Goal: Task Accomplishment & Management: Use online tool/utility

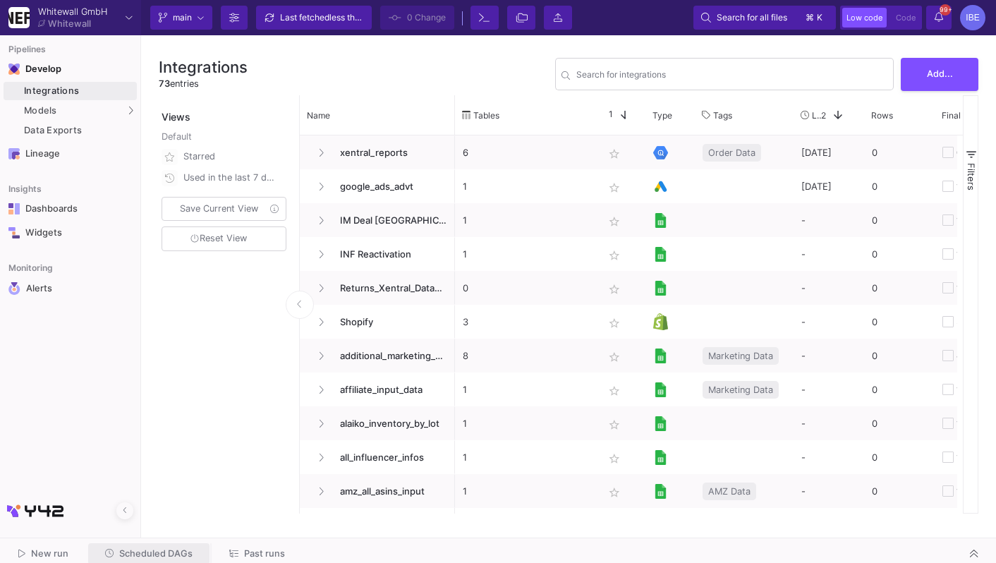
click at [174, 557] on span "Scheduled DAGs" at bounding box center [155, 553] width 73 height 11
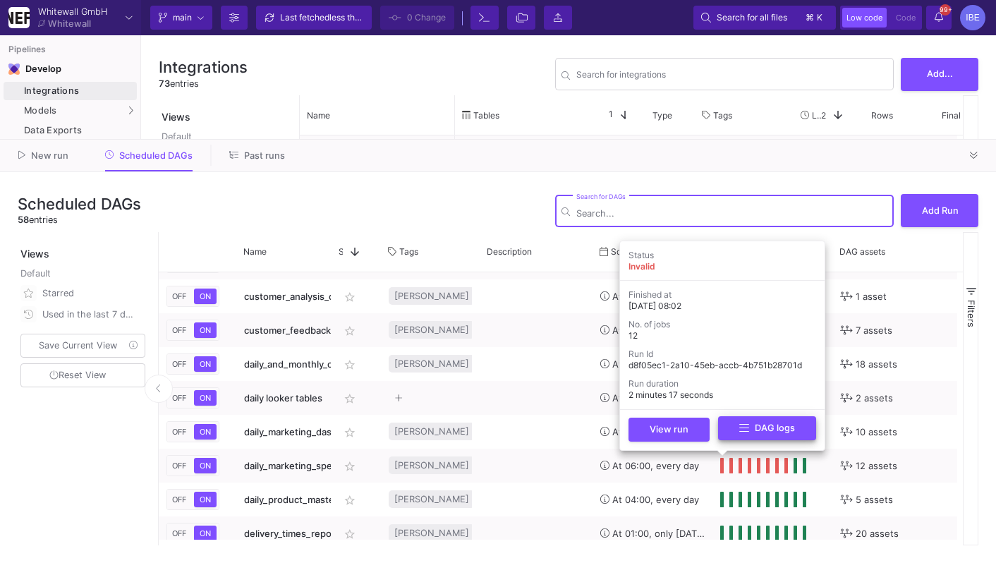
click at [740, 427] on icon at bounding box center [744, 428] width 10 height 8
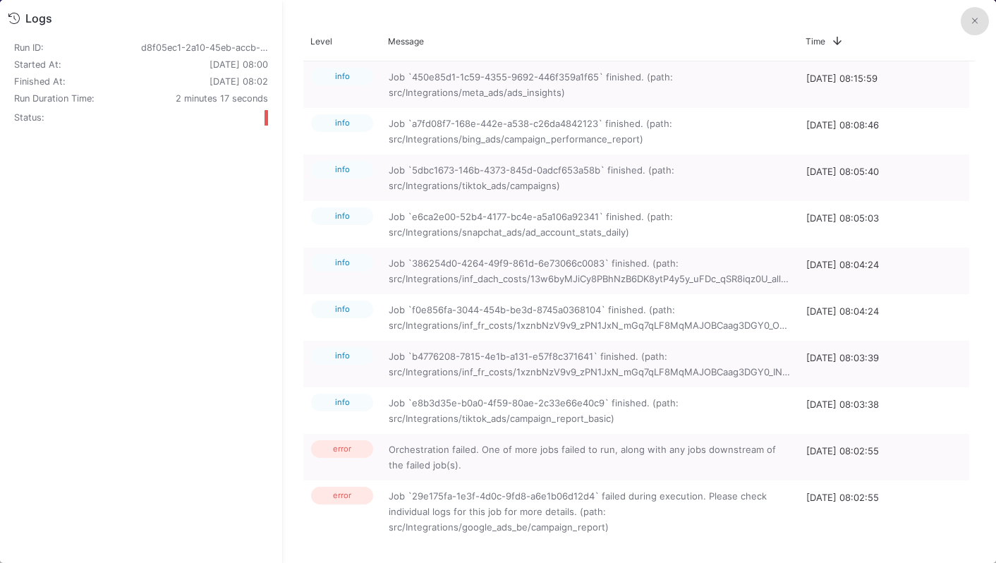
scroll to position [14, 0]
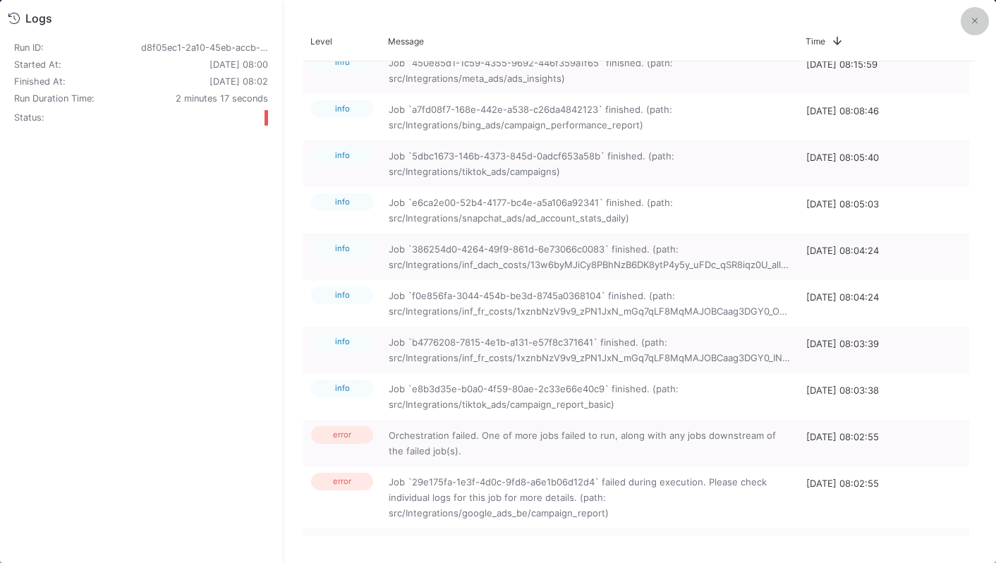
click at [974, 30] on button at bounding box center [975, 21] width 28 height 28
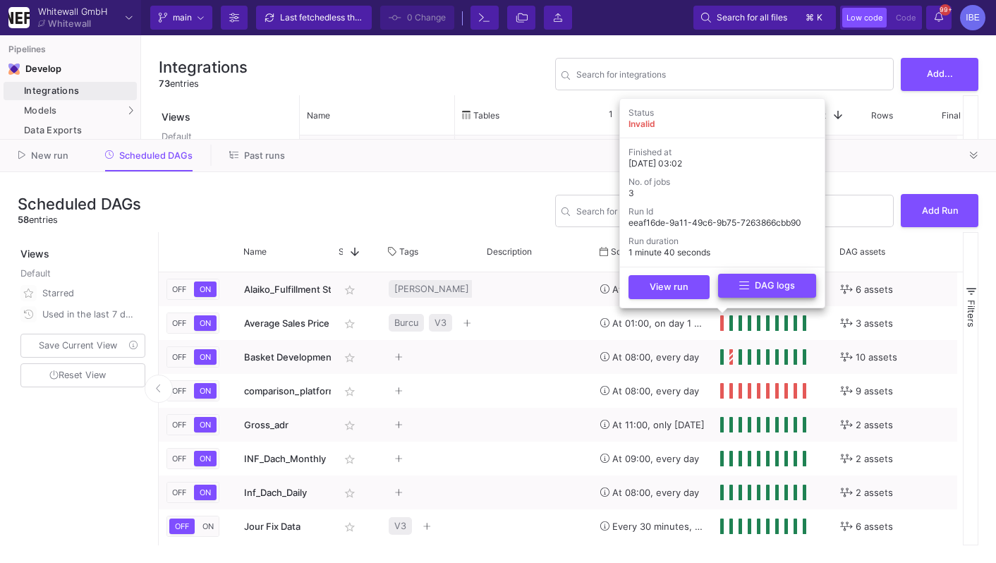
click at [745, 281] on icon at bounding box center [744, 285] width 10 height 11
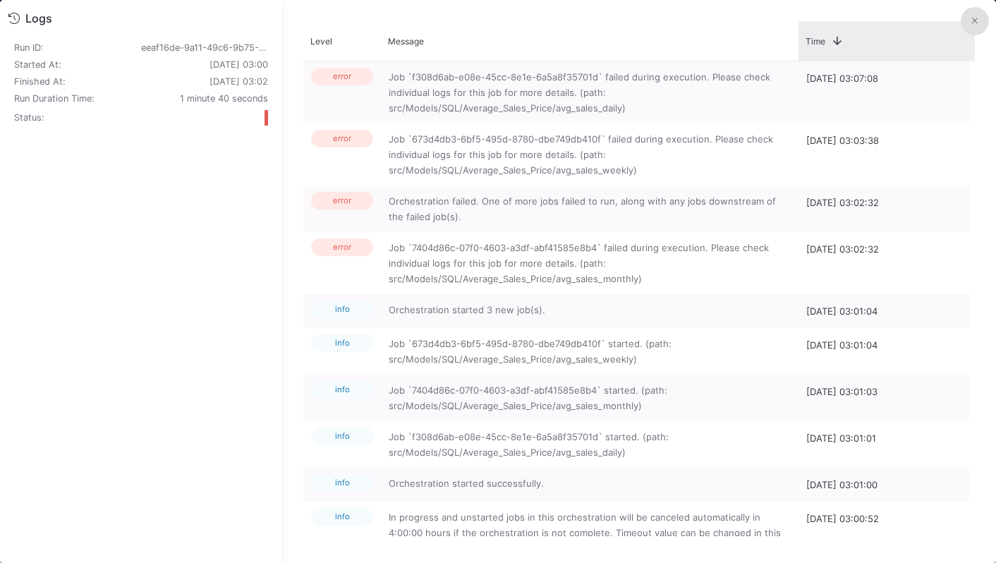
click at [968, 35] on div "Time 1" at bounding box center [886, 40] width 176 height 39
click at [985, 11] on button at bounding box center [975, 21] width 28 height 28
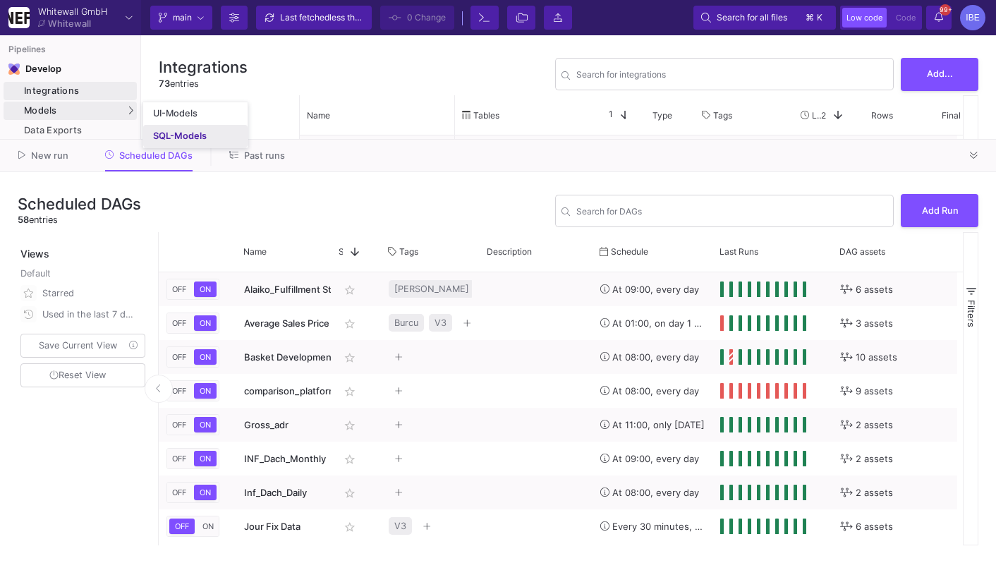
click at [192, 135] on div "SQL-Models" at bounding box center [180, 135] width 54 height 11
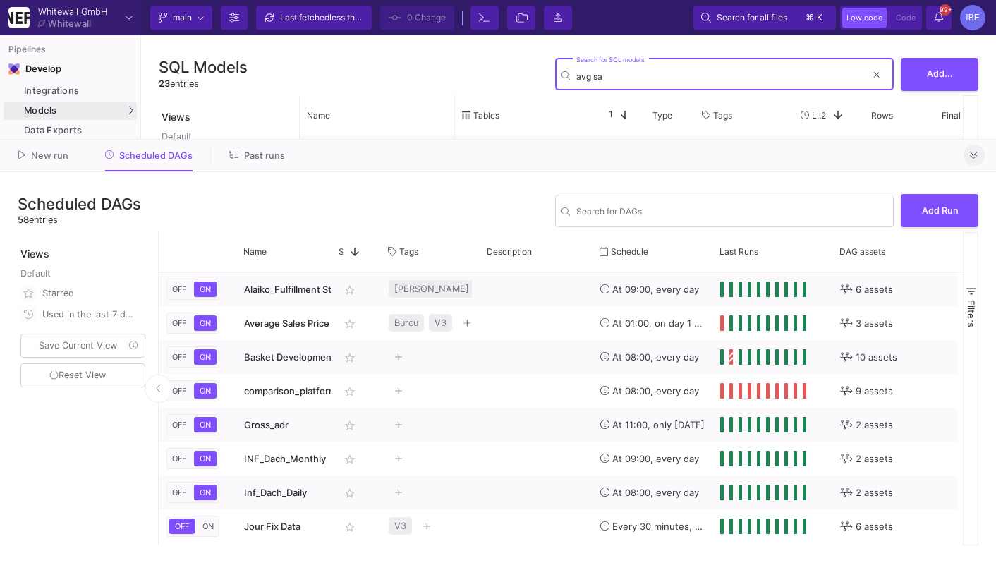
type input "avg sa"
click at [977, 159] on icon at bounding box center [974, 155] width 8 height 9
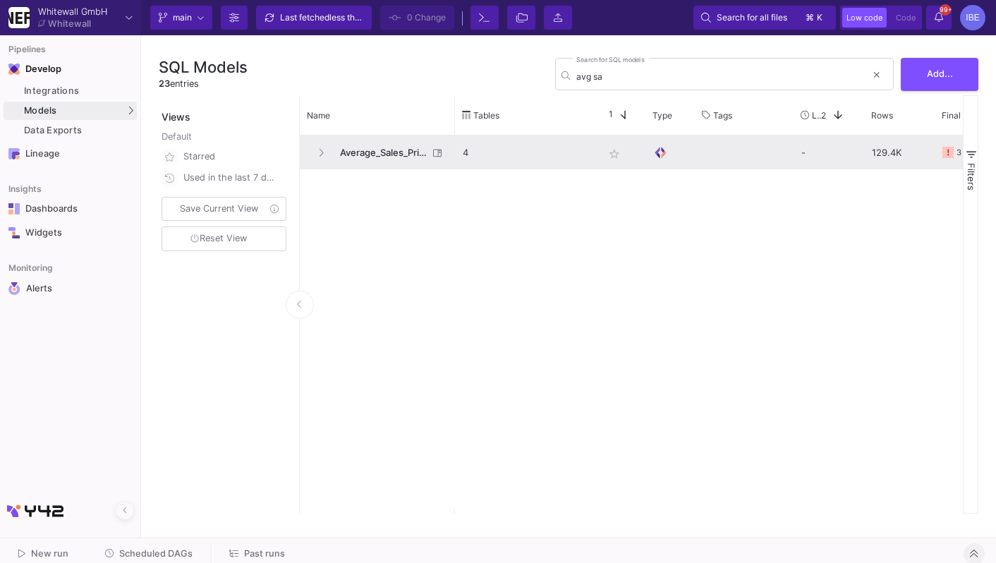
click at [356, 159] on span "Average_Sales_Price" at bounding box center [379, 152] width 97 height 33
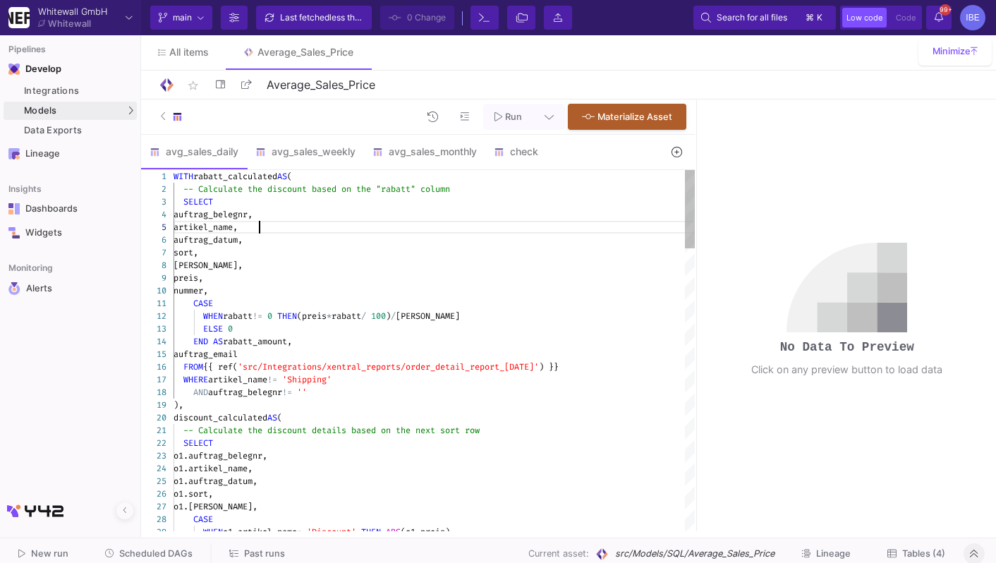
click at [365, 231] on div "artikel_name," at bounding box center [434, 227] width 521 height 13
click at [885, 552] on button "Tables (4)" at bounding box center [916, 554] width 92 height 22
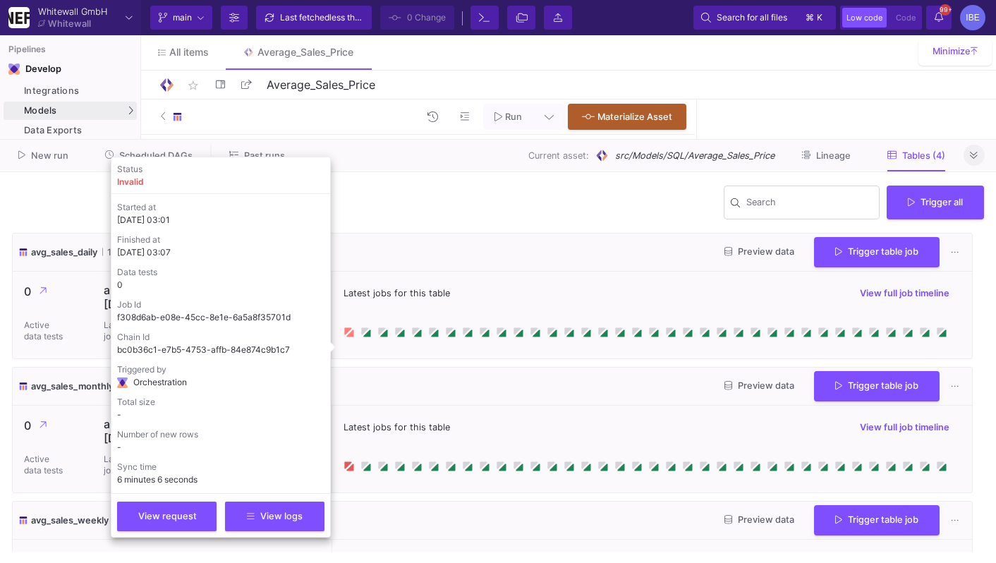
click at [348, 334] on icon at bounding box center [347, 330] width 7 height 7
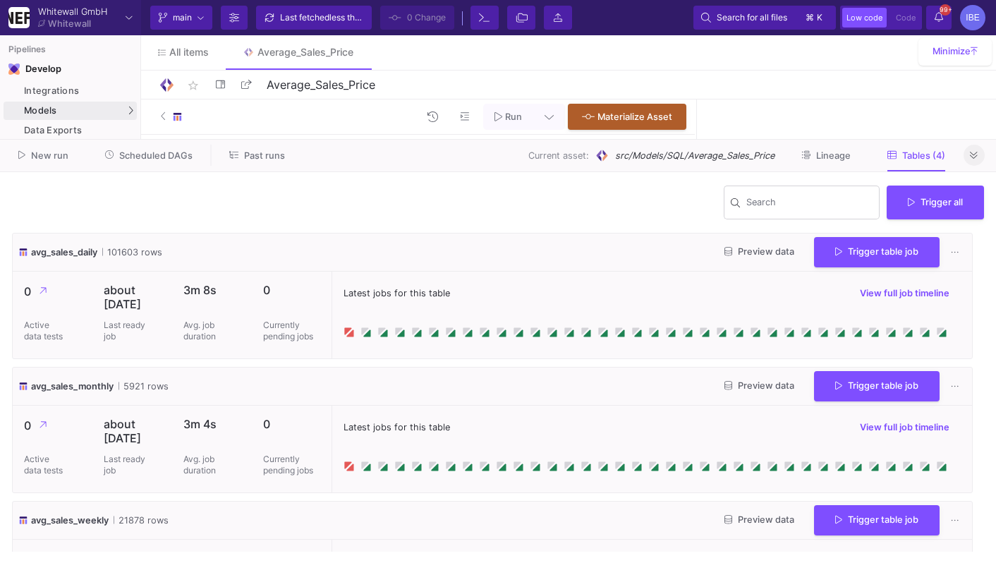
click at [284, 492] on div "0 Currently pending jobs" at bounding box center [292, 449] width 80 height 87
click at [355, 356] on div "Latest jobs for this table View full job timeline" at bounding box center [651, 315] width 640 height 87
click at [348, 336] on icon at bounding box center [349, 332] width 7 height 7
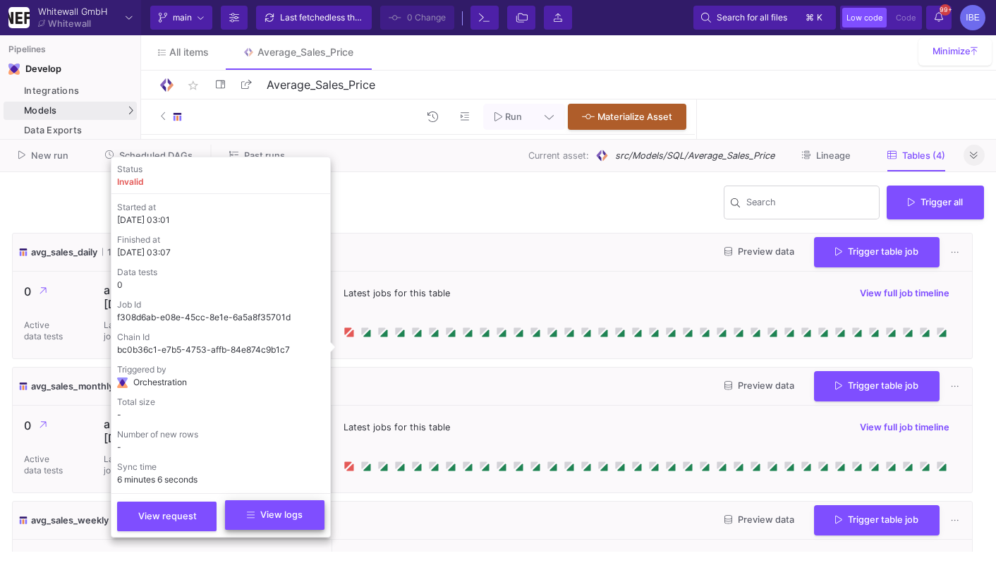
click at [300, 509] on span "View logs" at bounding box center [275, 514] width 56 height 11
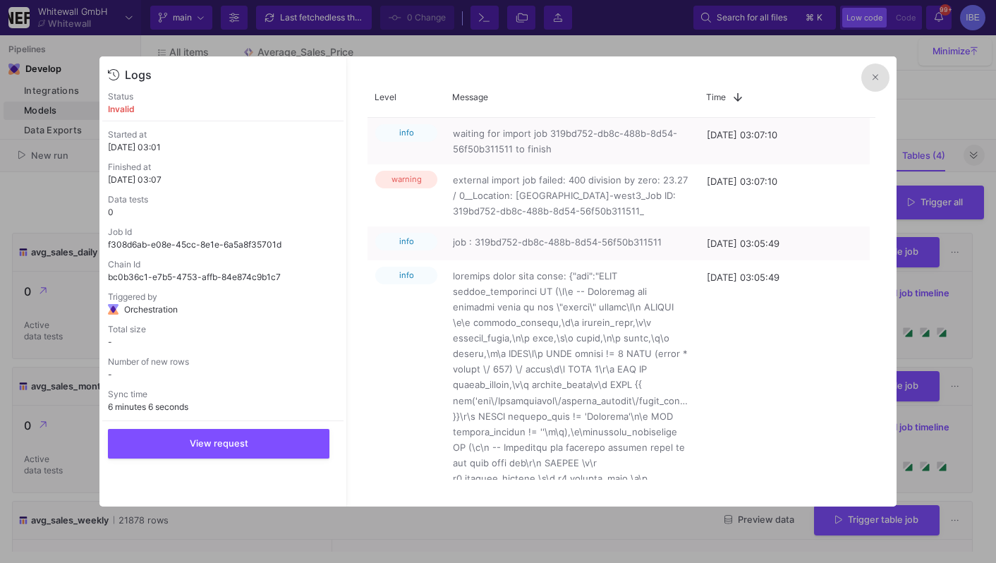
click at [879, 73] on button at bounding box center [875, 77] width 28 height 28
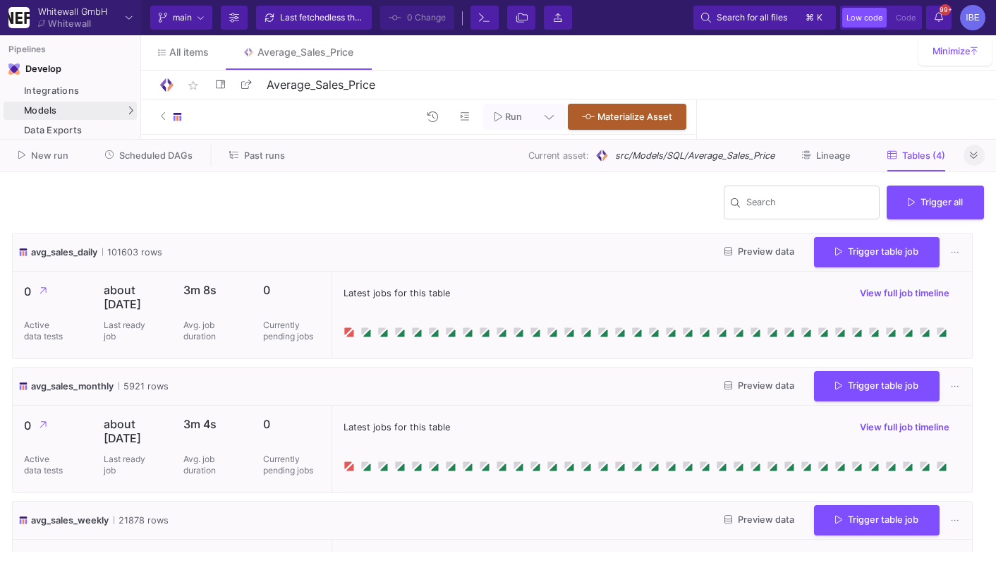
click at [977, 155] on icon at bounding box center [974, 155] width 8 height 9
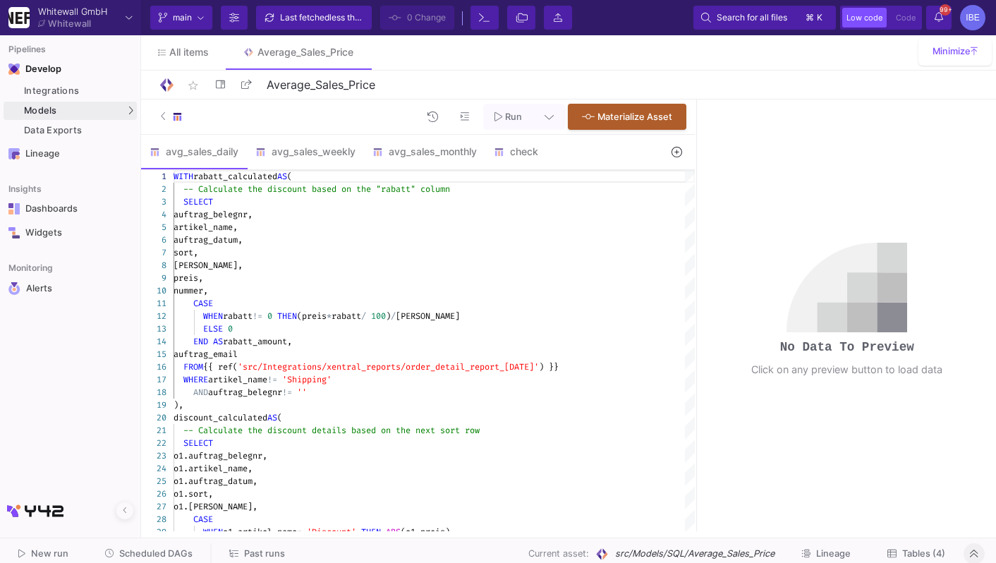
click at [498, 118] on icon at bounding box center [498, 116] width 8 height 10
